Goal: Task Accomplishment & Management: Manage account settings

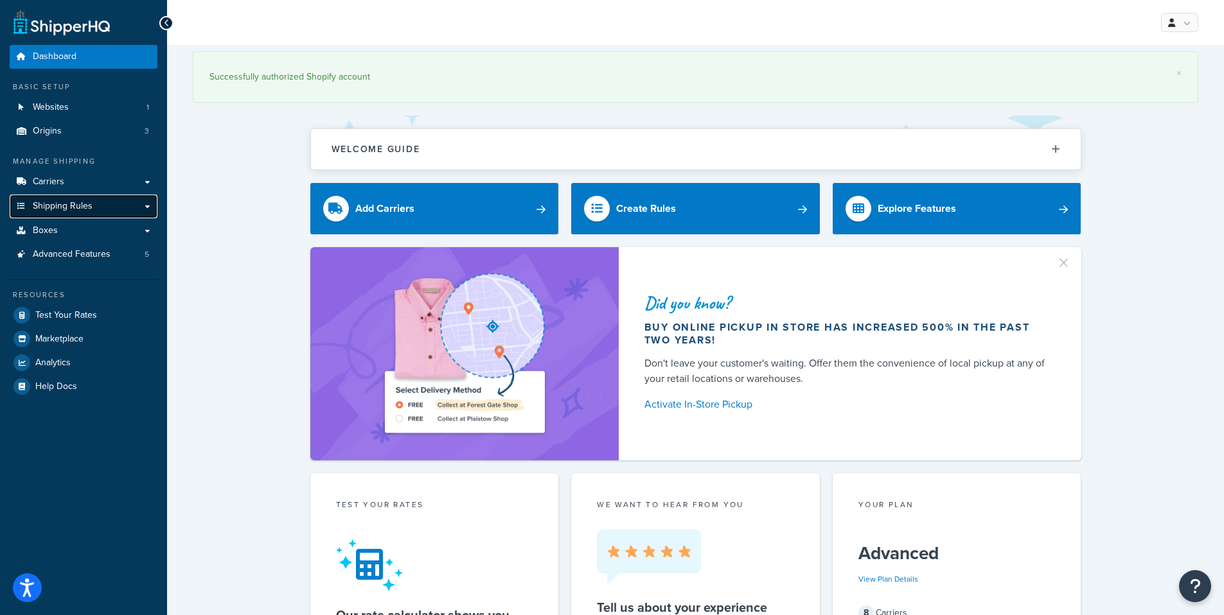
click at [65, 203] on span "Shipping Rules" at bounding box center [63, 206] width 60 height 11
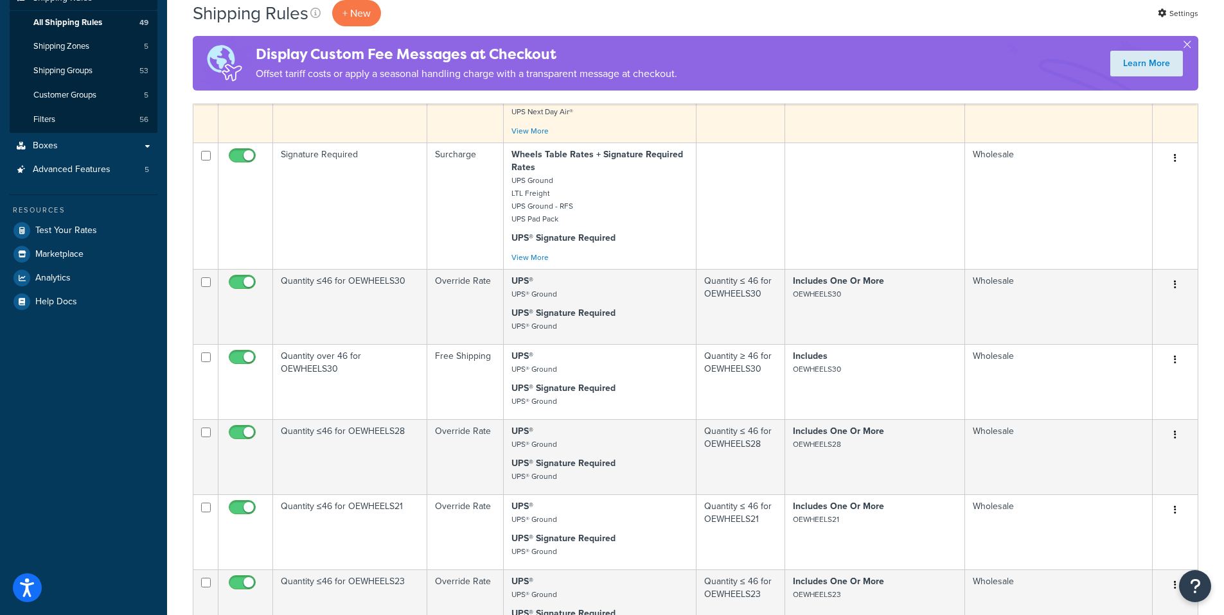
scroll to position [103, 0]
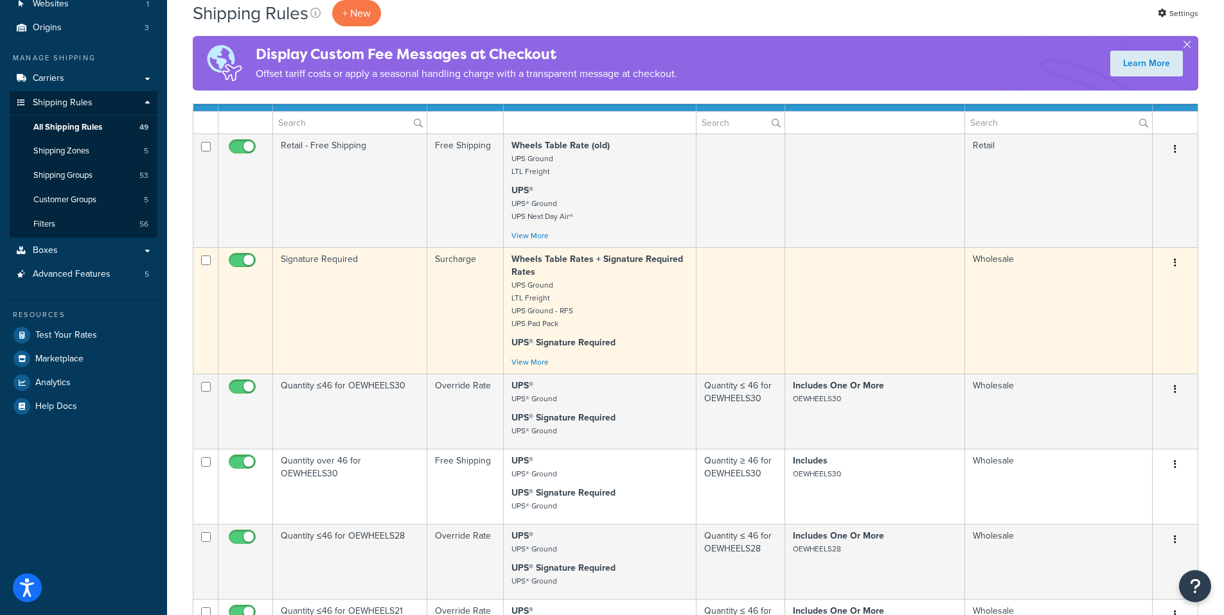
click at [373, 280] on td "Signature Required" at bounding box center [350, 310] width 154 height 127
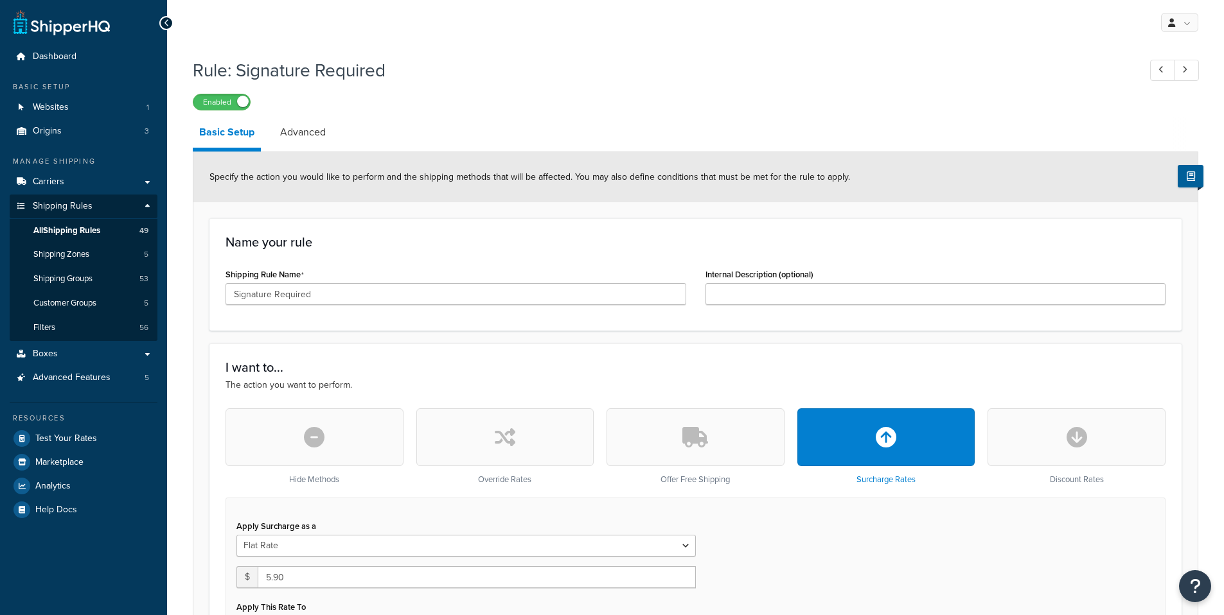
select select "ITEM"
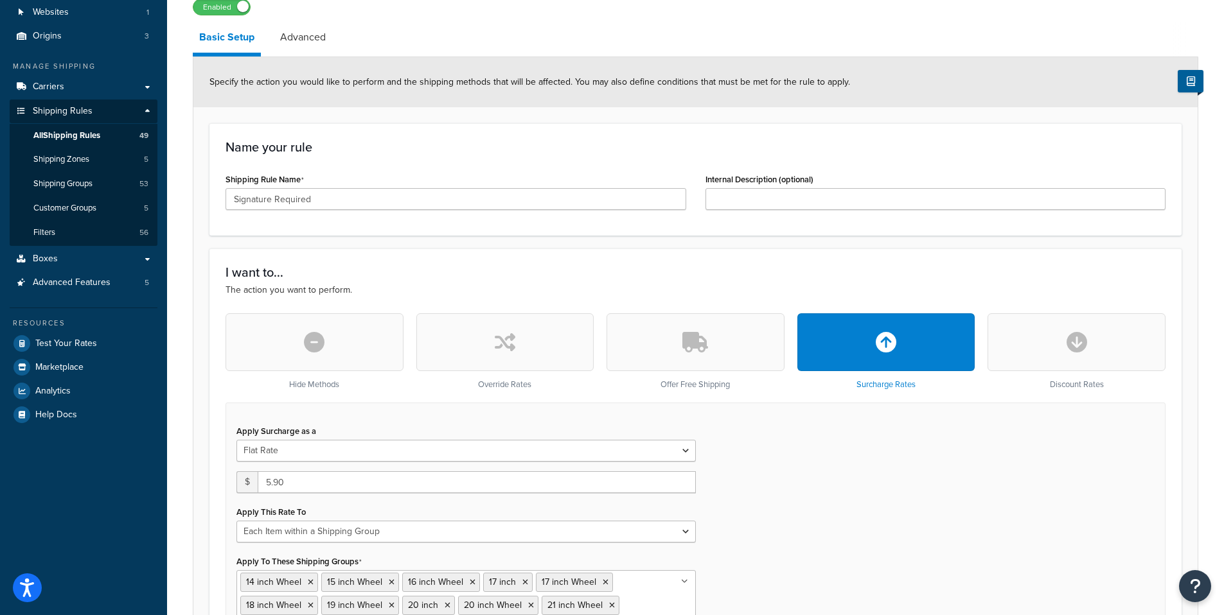
scroll to position [37, 0]
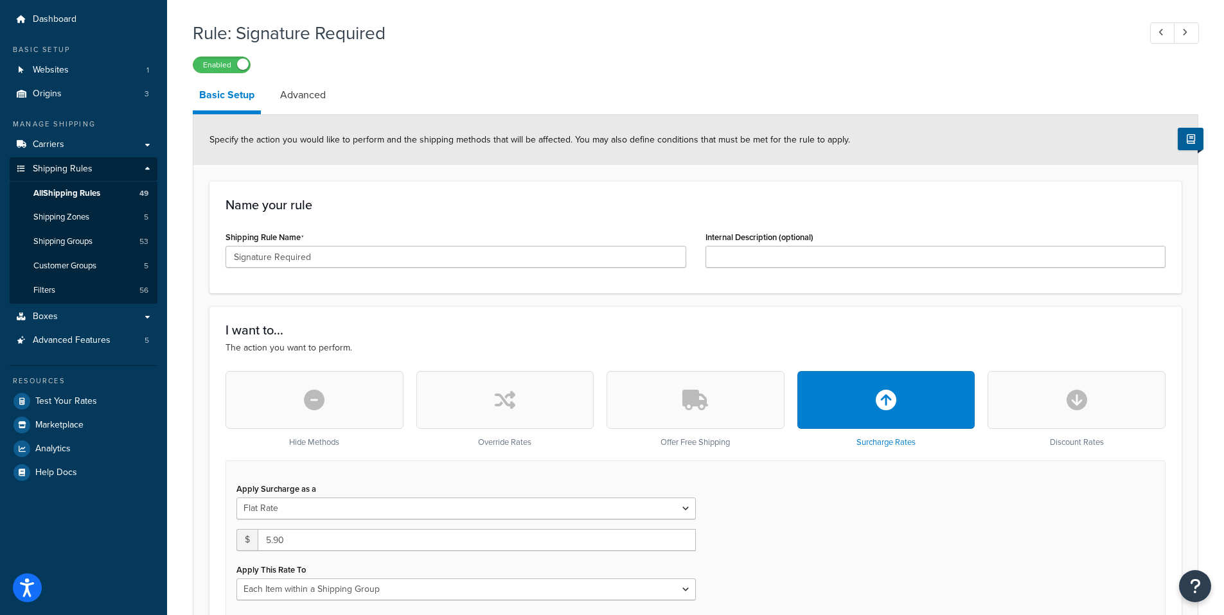
click at [802, 457] on div "Hide Methods Override Rates Offer Free Shipping Surcharge Rates Discount Rates" at bounding box center [695, 415] width 940 height 89
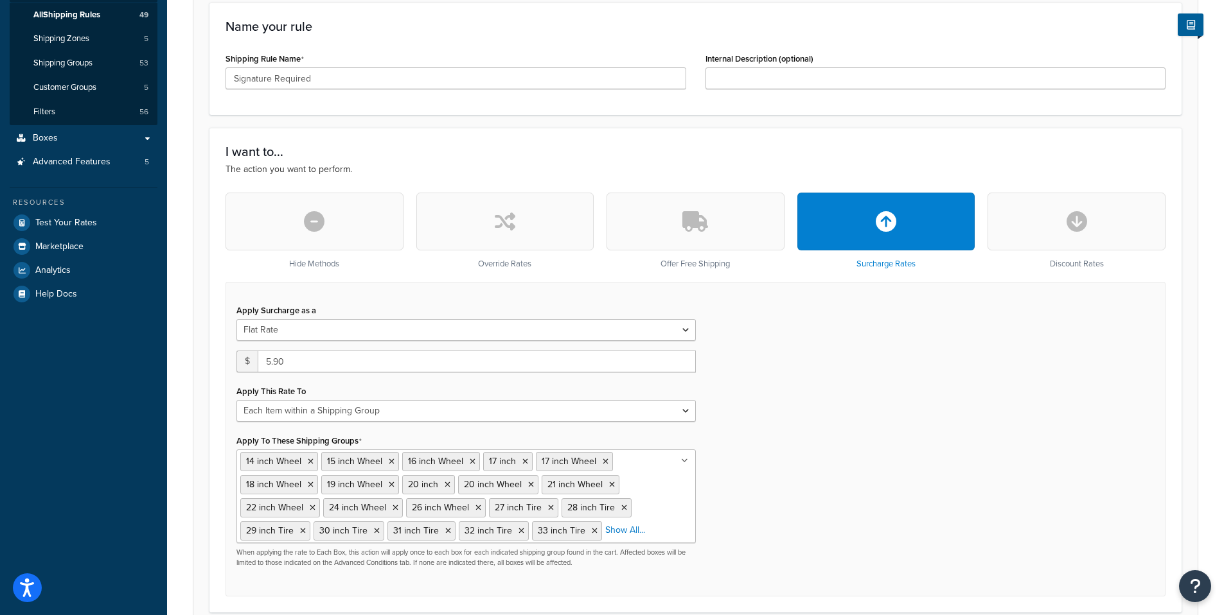
scroll to position [215, 0]
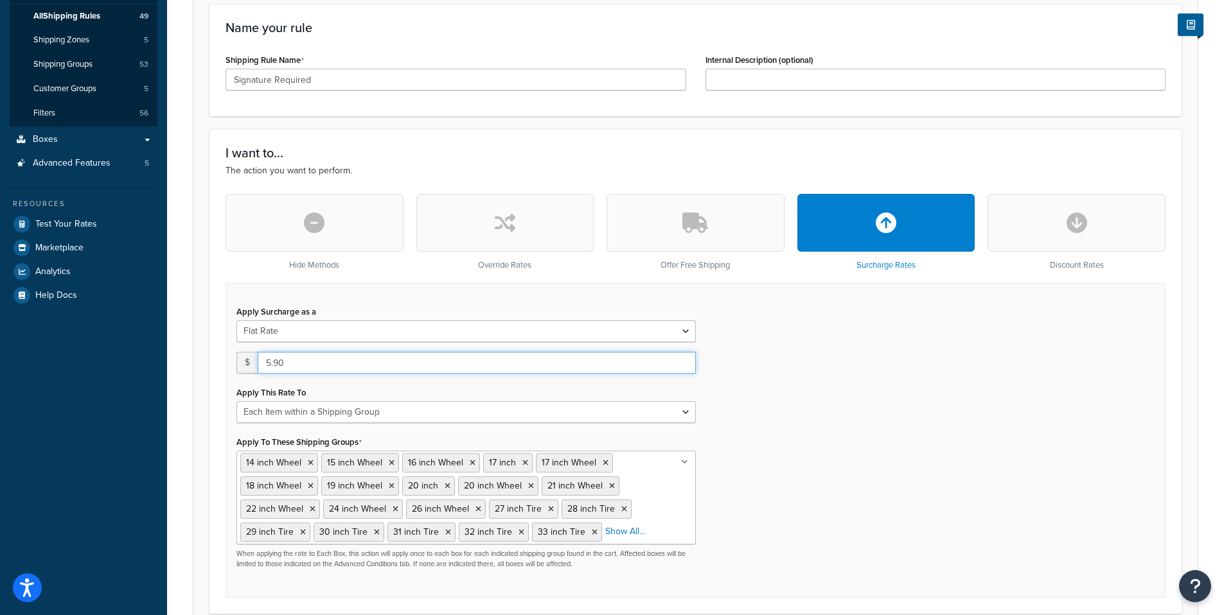
click at [527, 361] on input "5.90" at bounding box center [477, 363] width 438 height 22
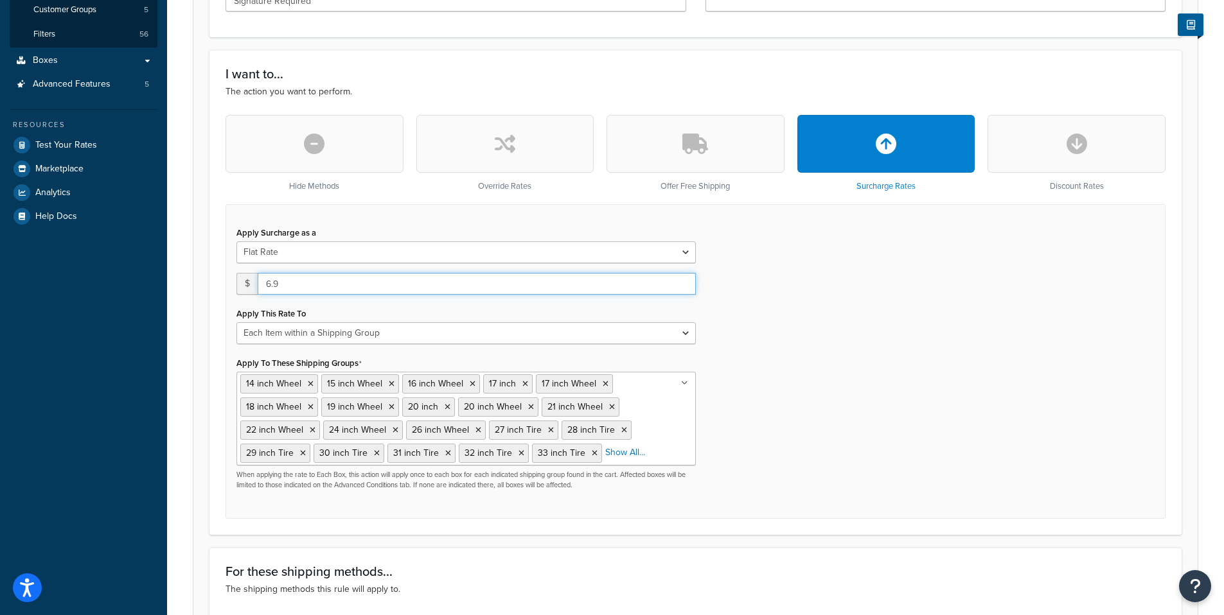
scroll to position [292, 0]
type input "6.9"
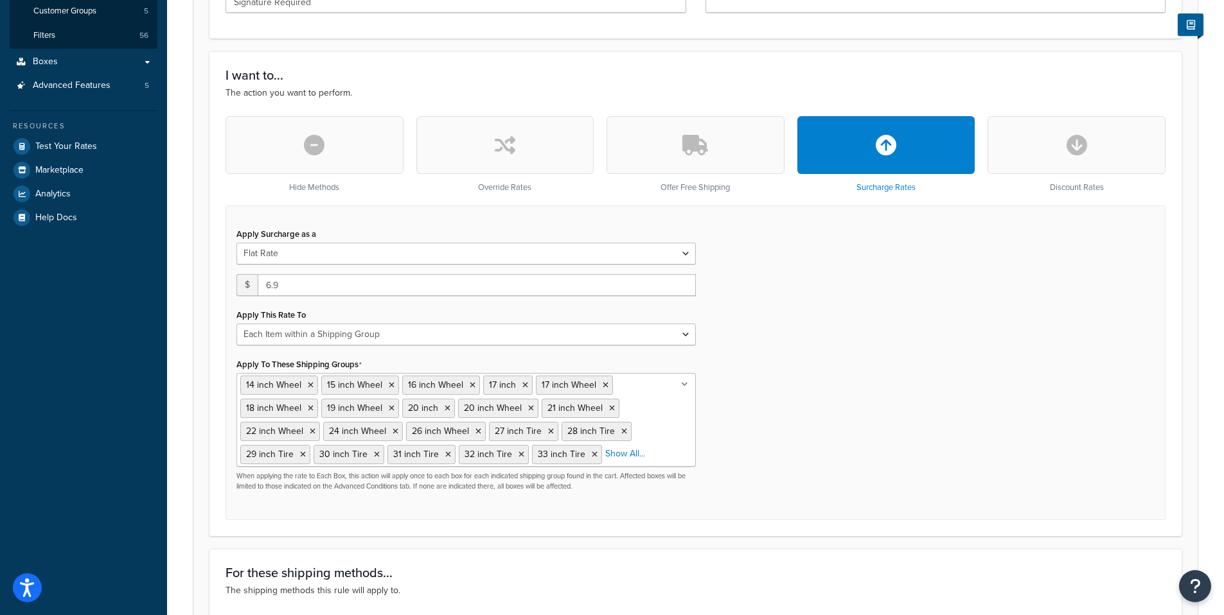
click at [1027, 425] on div "Apply Surcharge as a Flat Rate Percentage Flat Rate & Percentage $ 6.9 Apply Th…" at bounding box center [695, 363] width 940 height 315
click at [851, 333] on div "Apply Surcharge as a Flat Rate Percentage Flat Rate & Percentage $ 6.9 Apply Th…" at bounding box center [695, 363] width 940 height 315
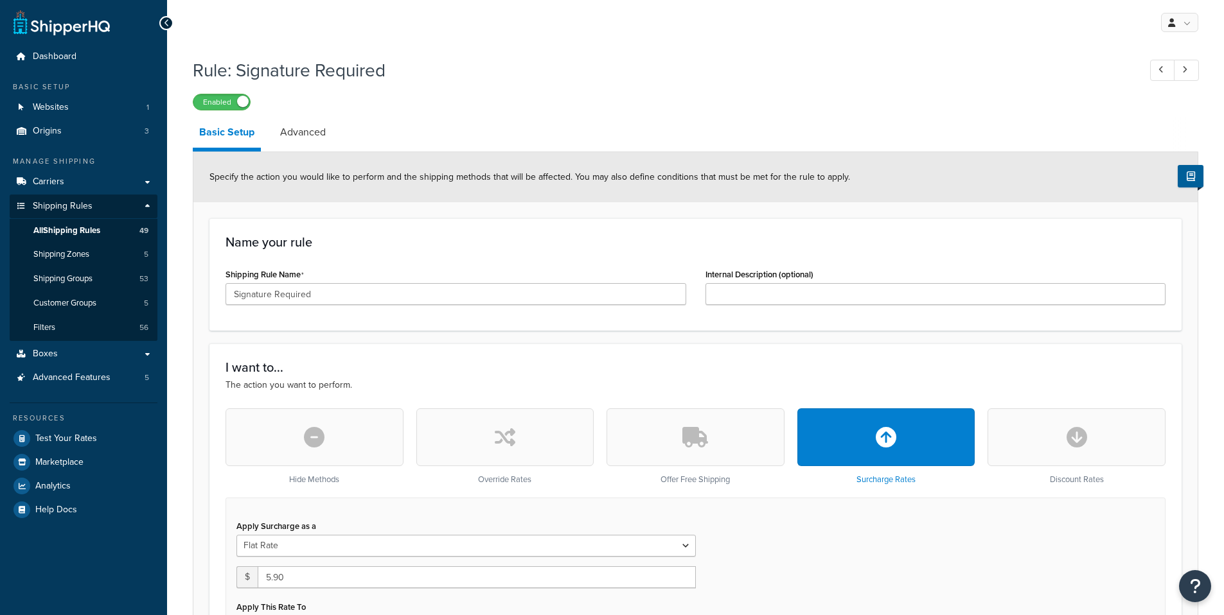
select select "ITEM"
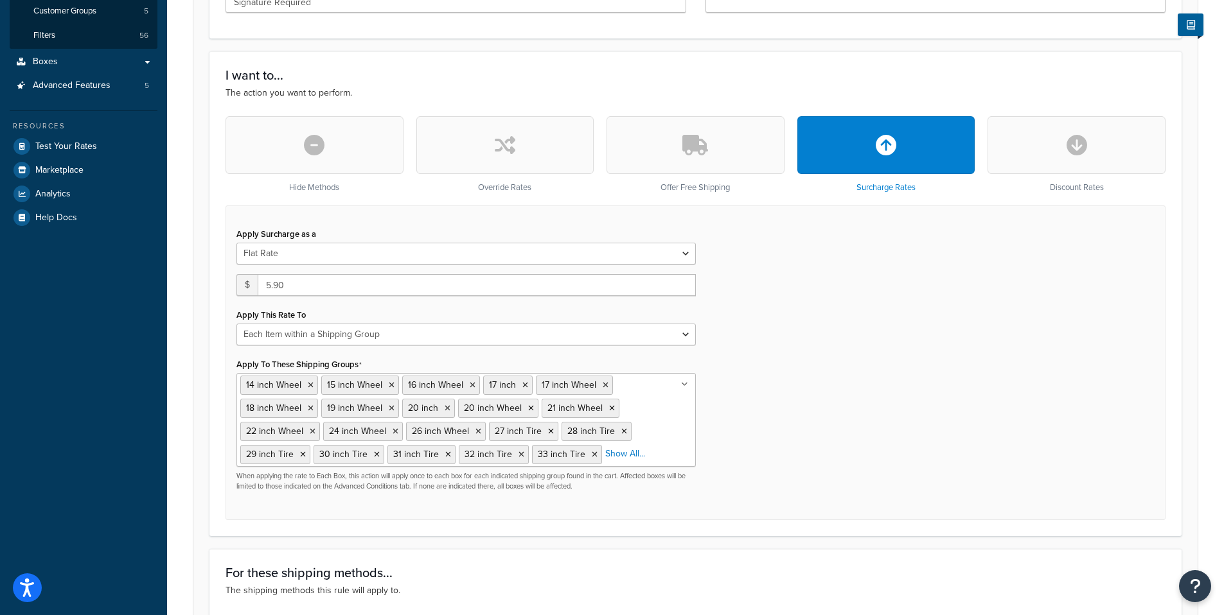
click at [740, 62] on div "I want to... The action you want to perform. Hide Methods Override Rates Offer …" at bounding box center [695, 293] width 972 height 485
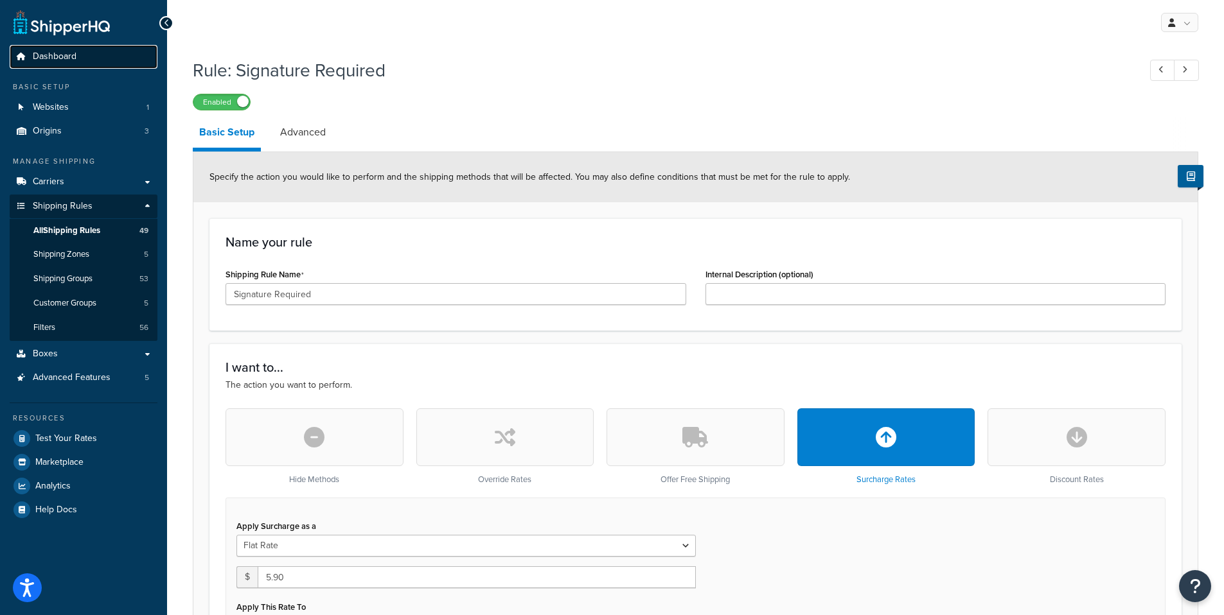
click at [60, 53] on span "Dashboard" at bounding box center [55, 56] width 44 height 11
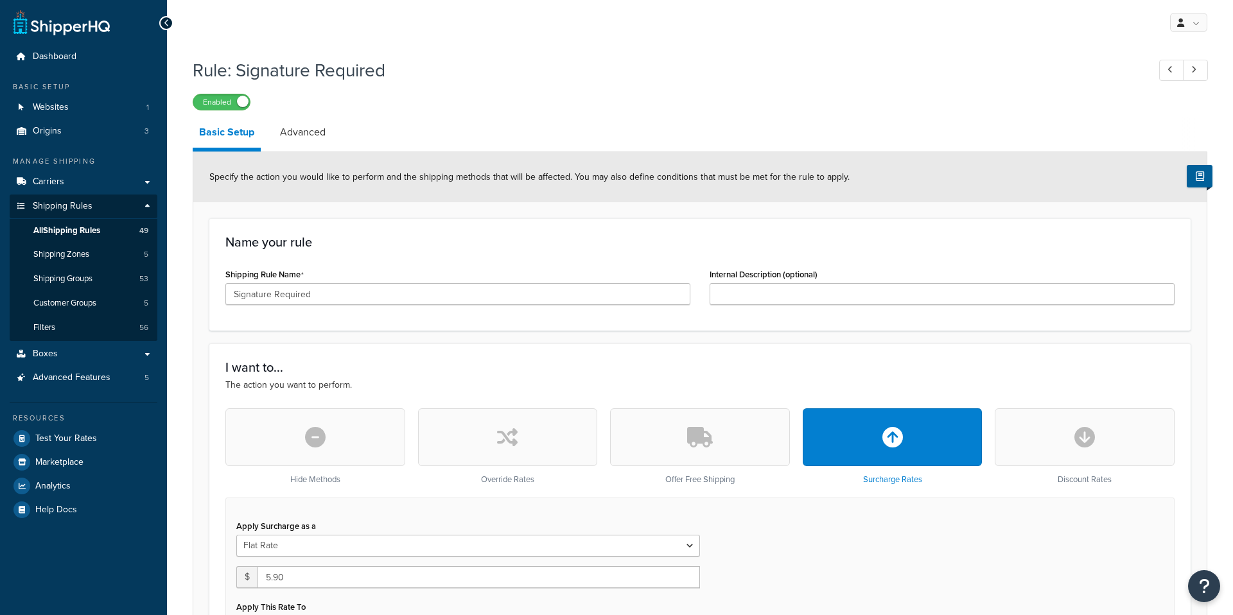
select select "ITEM"
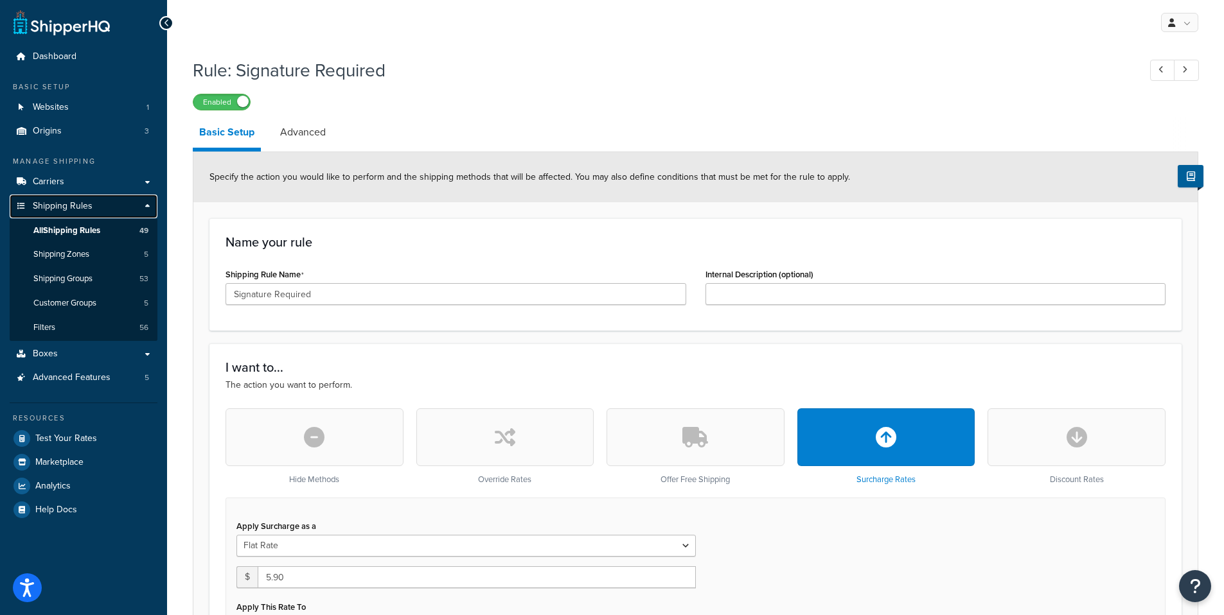
click at [55, 213] on link "Shipping Rules" at bounding box center [84, 207] width 148 height 24
click at [73, 222] on link "All Shipping Rules 49" at bounding box center [84, 231] width 148 height 24
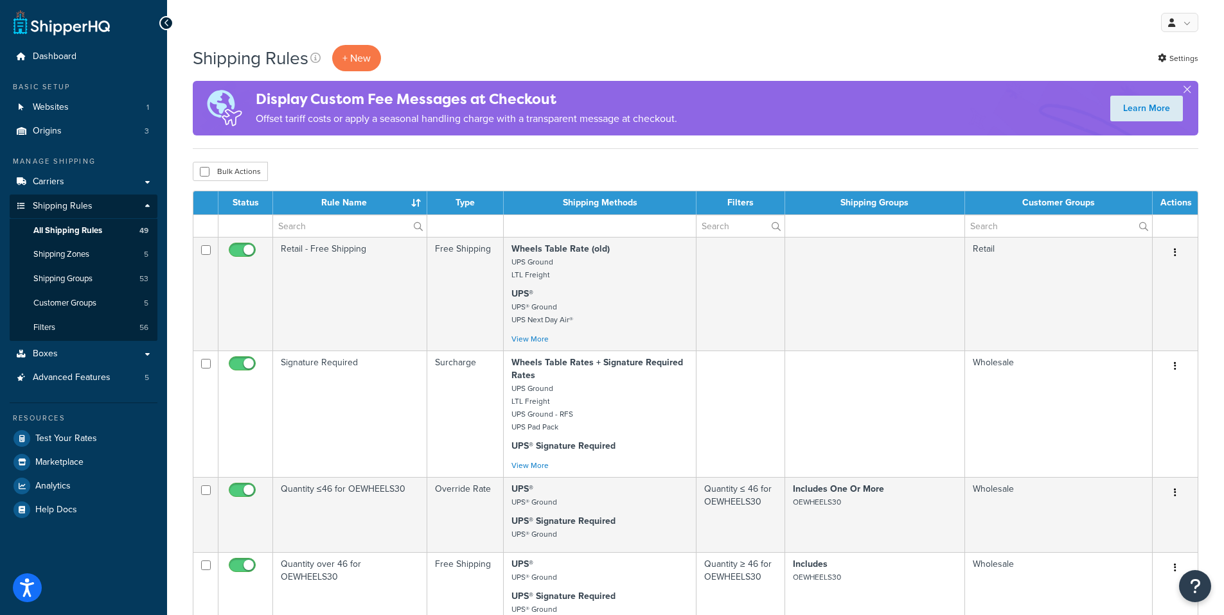
click at [69, 392] on ul "Manage Shipping Carriers Carriers All Carriers 5 Method Merging Rules 0 Custom …" at bounding box center [84, 338] width 148 height 365
click at [70, 383] on span "Advanced Features" at bounding box center [72, 378] width 78 height 11
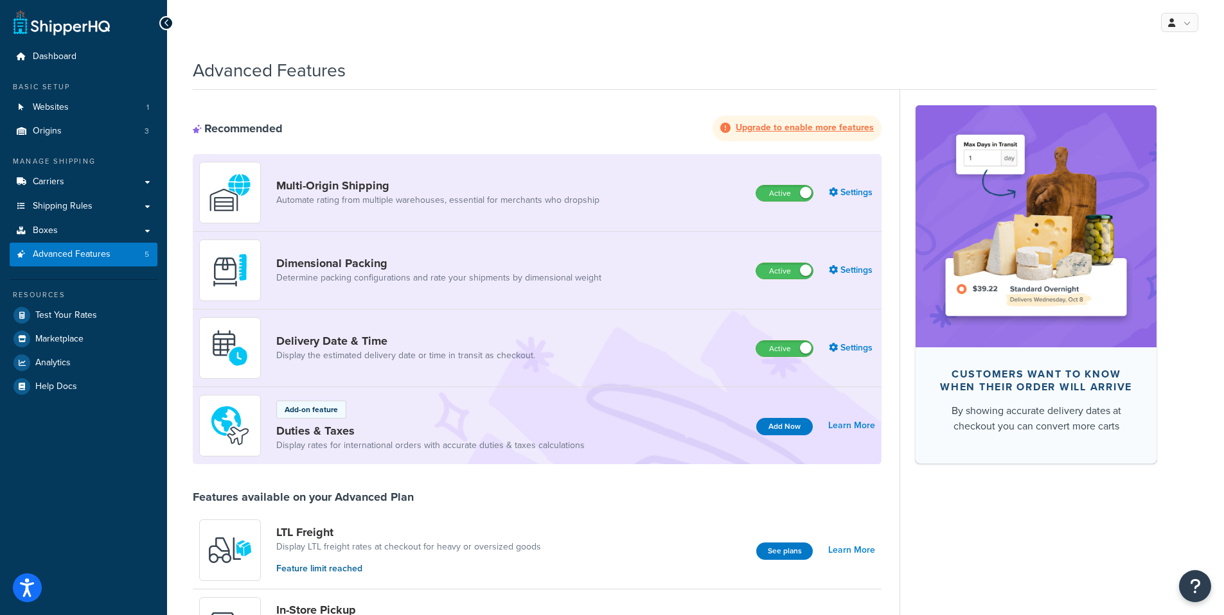
click at [645, 277] on div "Dimensional Packing Determine packing configurations and rate your shipments by…" at bounding box center [537, 271] width 689 height 78
click at [862, 270] on link "Settings" at bounding box center [852, 270] width 46 height 18
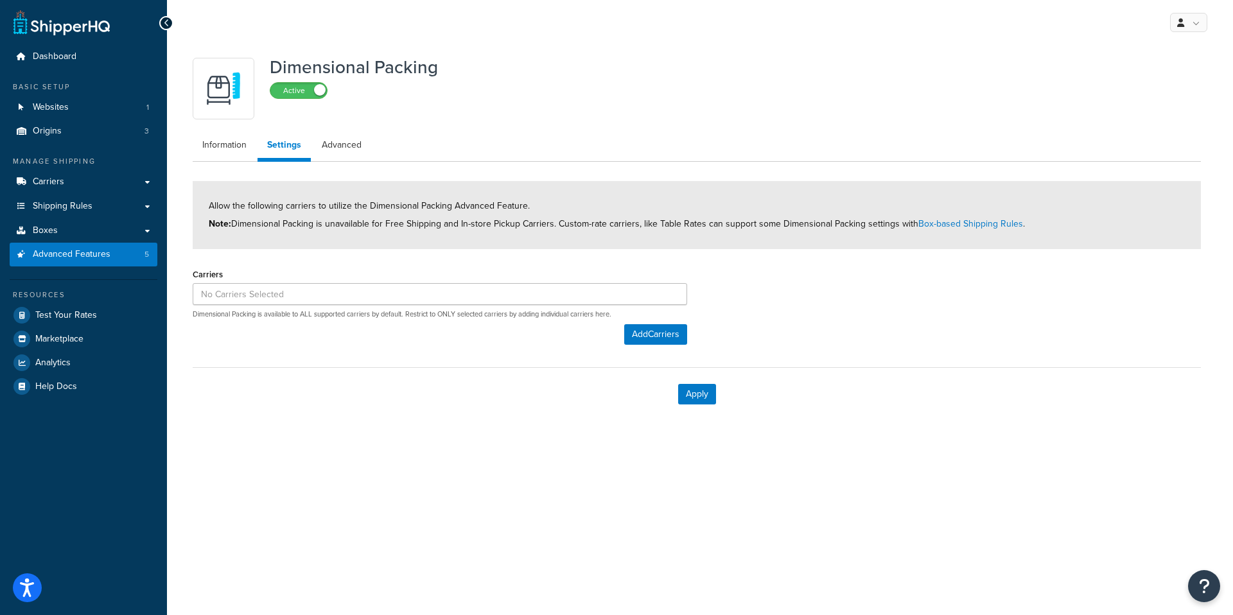
click at [527, 139] on ul "Information Settings Advanced" at bounding box center [697, 147] width 1008 height 30
click at [344, 145] on link "Advanced" at bounding box center [341, 145] width 59 height 26
select select "false"
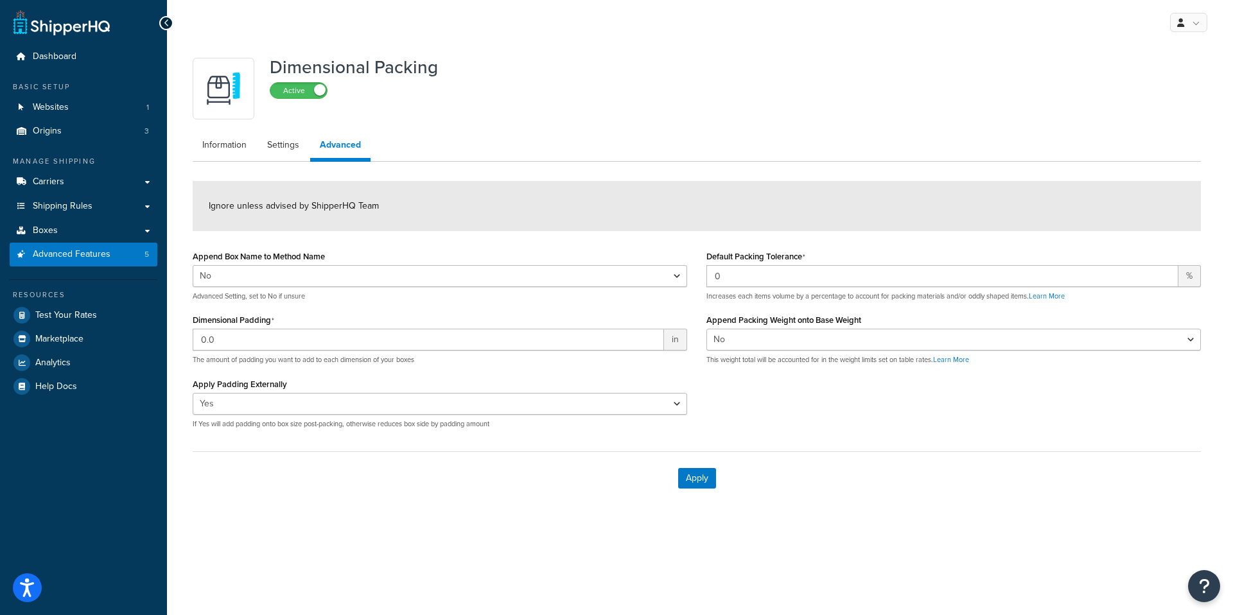
click at [955, 93] on div "Dimensional Packing Active" at bounding box center [697, 89] width 1008 height 62
click at [1016, 58] on div "Dimensional Packing Active" at bounding box center [697, 89] width 1008 height 62
